Goal: Task Accomplishment & Management: Manage account settings

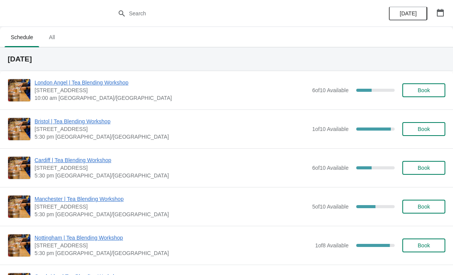
click at [92, 119] on span "Bristol | Tea Blending Workshop" at bounding box center [172, 121] width 274 height 8
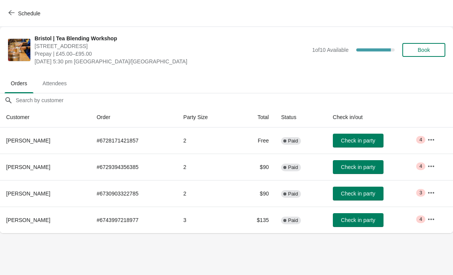
click at [49, 80] on span "Attendees" at bounding box center [54, 83] width 36 height 14
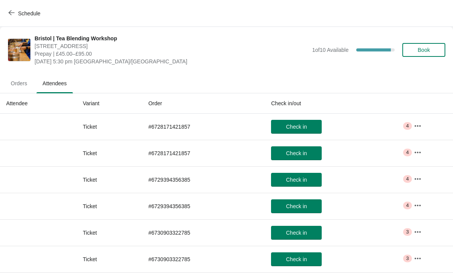
click at [418, 128] on icon "button" at bounding box center [418, 126] width 8 height 8
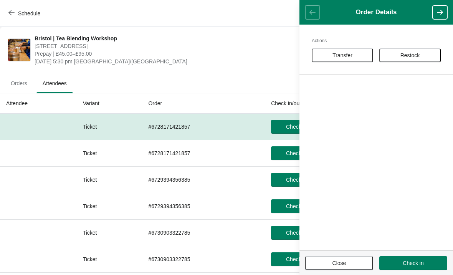
click at [216, 81] on ul "Orders Attendees" at bounding box center [226, 83] width 447 height 20
click at [13, 86] on span "Orders" at bounding box center [19, 83] width 29 height 14
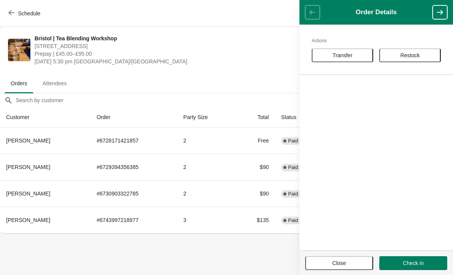
click at [435, 12] on button "button" at bounding box center [439, 12] width 15 height 14
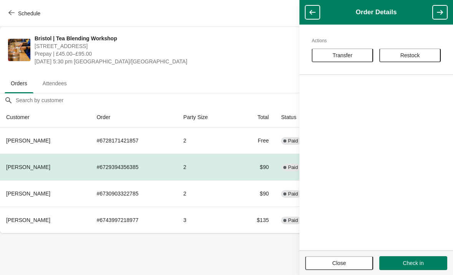
click at [257, 50] on span "Prepay | £45.00–£95.00" at bounding box center [172, 54] width 274 height 8
click at [207, 72] on div "Bristol | Tea Blending Workshop 73 Park Street, Bristol, BS1 5PB Prepay | £45.0…" at bounding box center [226, 50] width 453 height 46
click at [326, 261] on span "Close" at bounding box center [339, 263] width 54 height 6
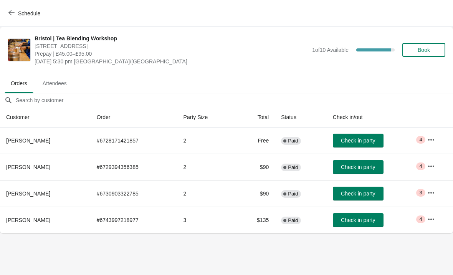
click at [428, 141] on icon "button" at bounding box center [431, 140] width 8 height 8
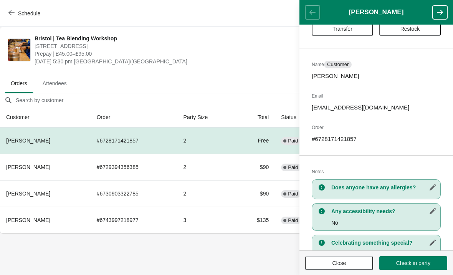
scroll to position [17, 0]
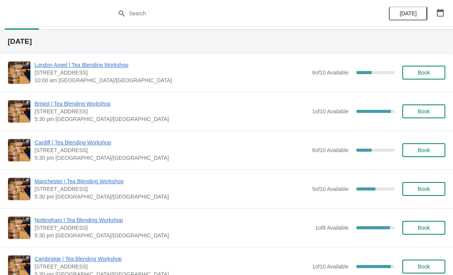
scroll to position [19, 0]
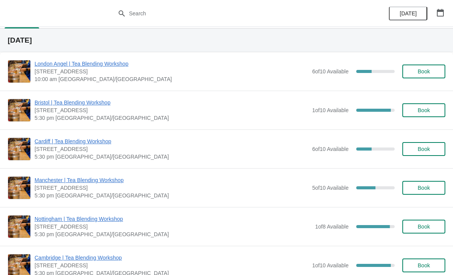
click at [59, 110] on span "[STREET_ADDRESS]" at bounding box center [172, 110] width 274 height 8
click at [51, 101] on span "Bristol | Tea Blending Workshop" at bounding box center [172, 103] width 274 height 8
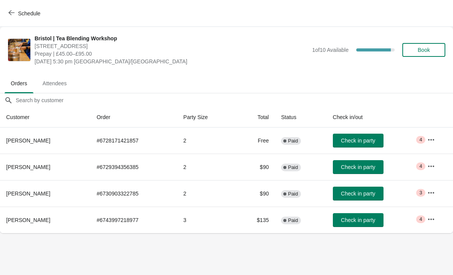
click at [431, 164] on icon "button" at bounding box center [431, 166] width 8 height 8
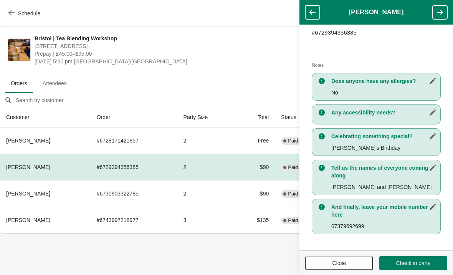
scroll to position [133, 0]
click at [328, 274] on footer "Close Check in party" at bounding box center [375, 262] width 153 height 25
click at [319, 265] on span "Close" at bounding box center [339, 263] width 54 height 6
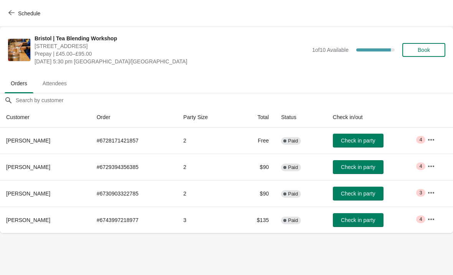
click at [429, 192] on icon "button" at bounding box center [431, 193] width 8 height 8
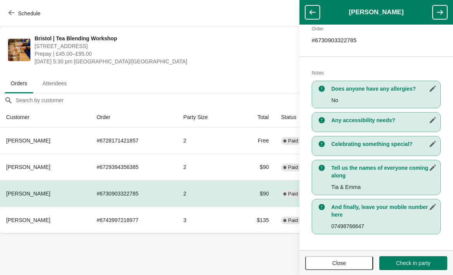
scroll to position [121, 0]
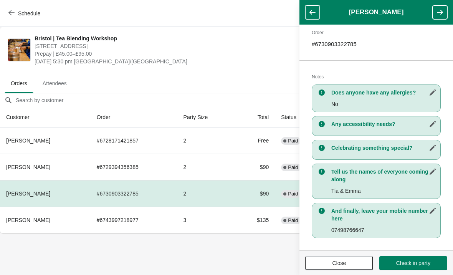
click at [212, 216] on td "3" at bounding box center [206, 219] width 59 height 26
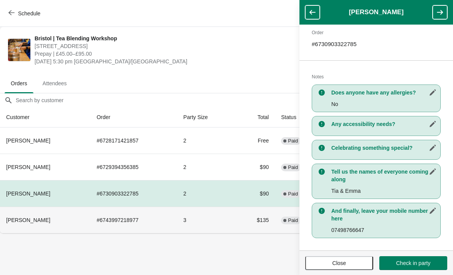
click at [325, 265] on span "Close" at bounding box center [339, 263] width 54 height 6
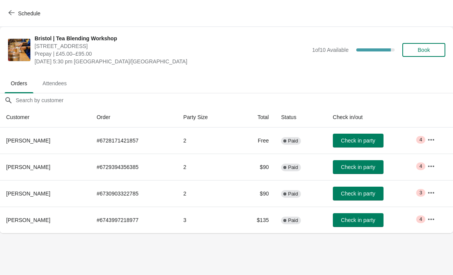
click at [434, 219] on icon "button" at bounding box center [431, 219] width 6 height 2
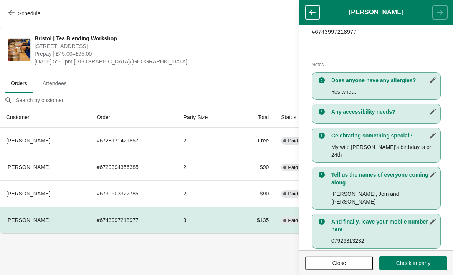
scroll to position [133, 0]
